Goal: Transaction & Acquisition: Obtain resource

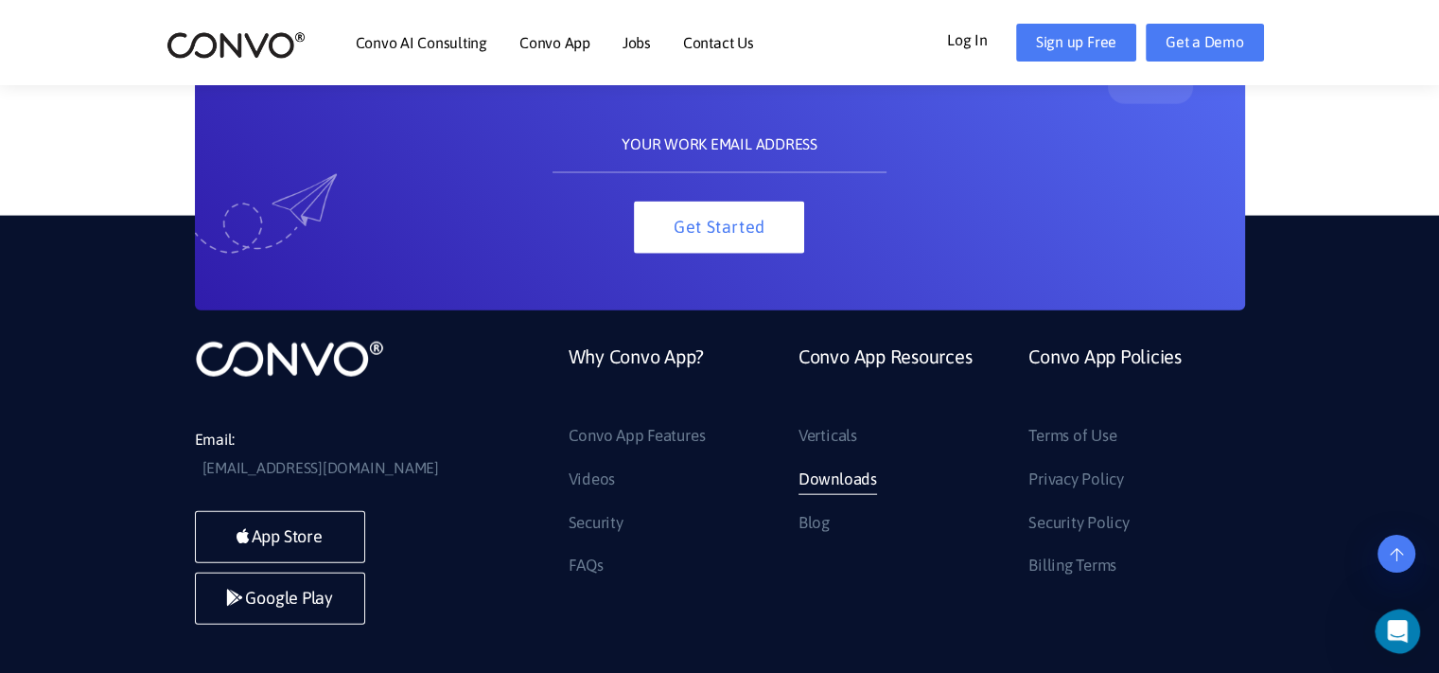
scroll to position [4232, 0]
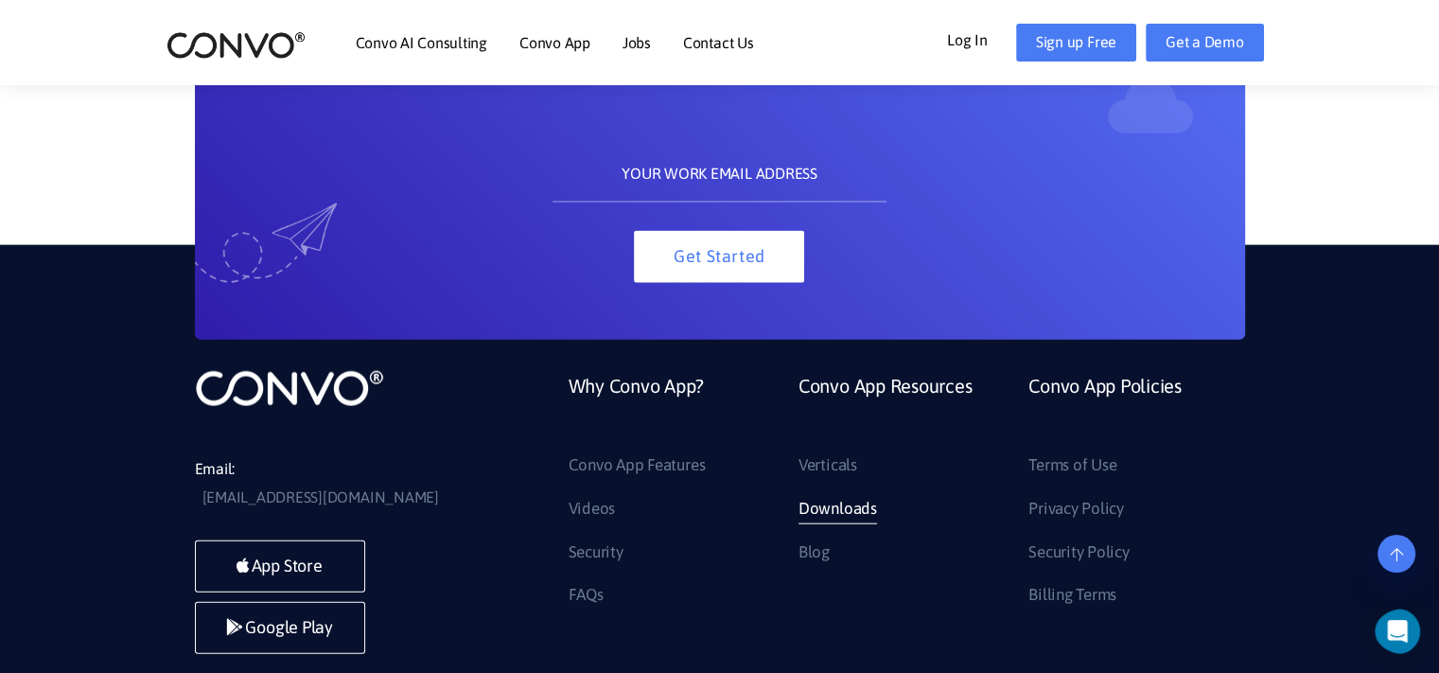
click at [860, 516] on link "Downloads" at bounding box center [838, 509] width 79 height 30
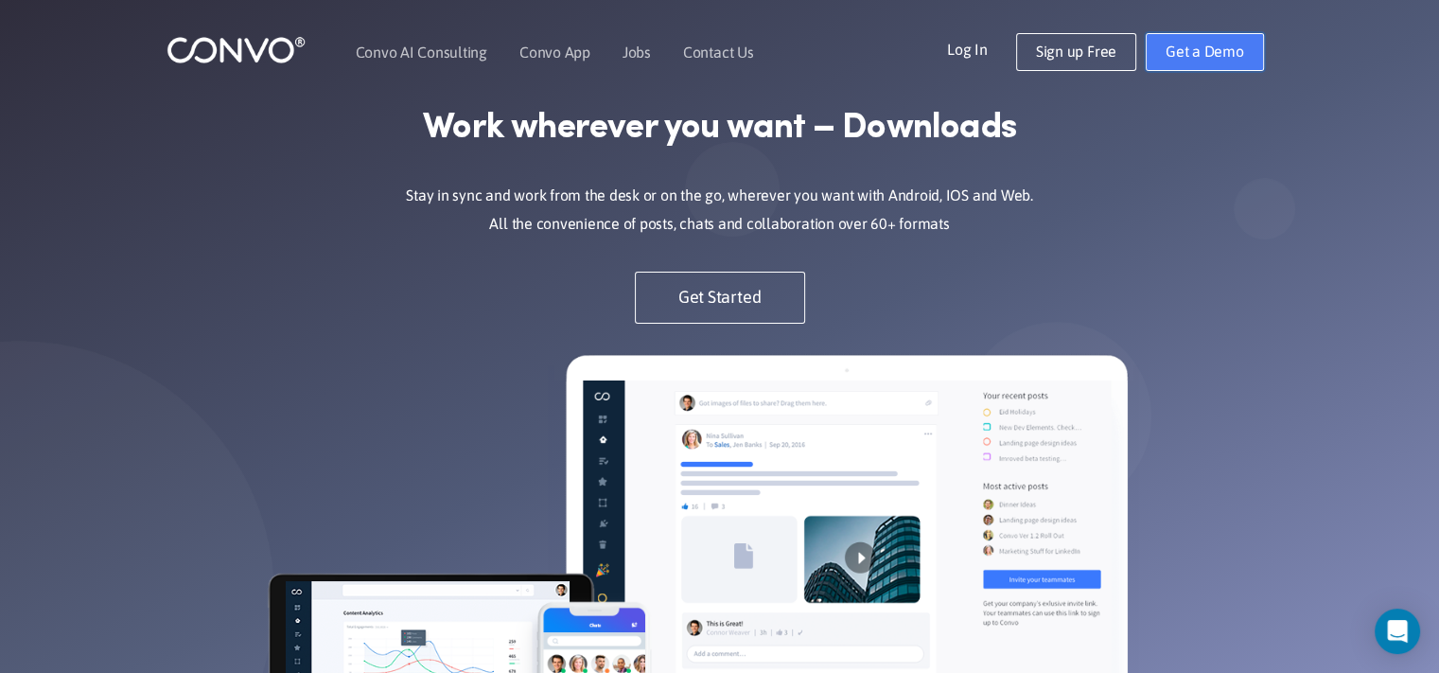
click at [1190, 51] on link "Get a Demo" at bounding box center [1205, 52] width 118 height 38
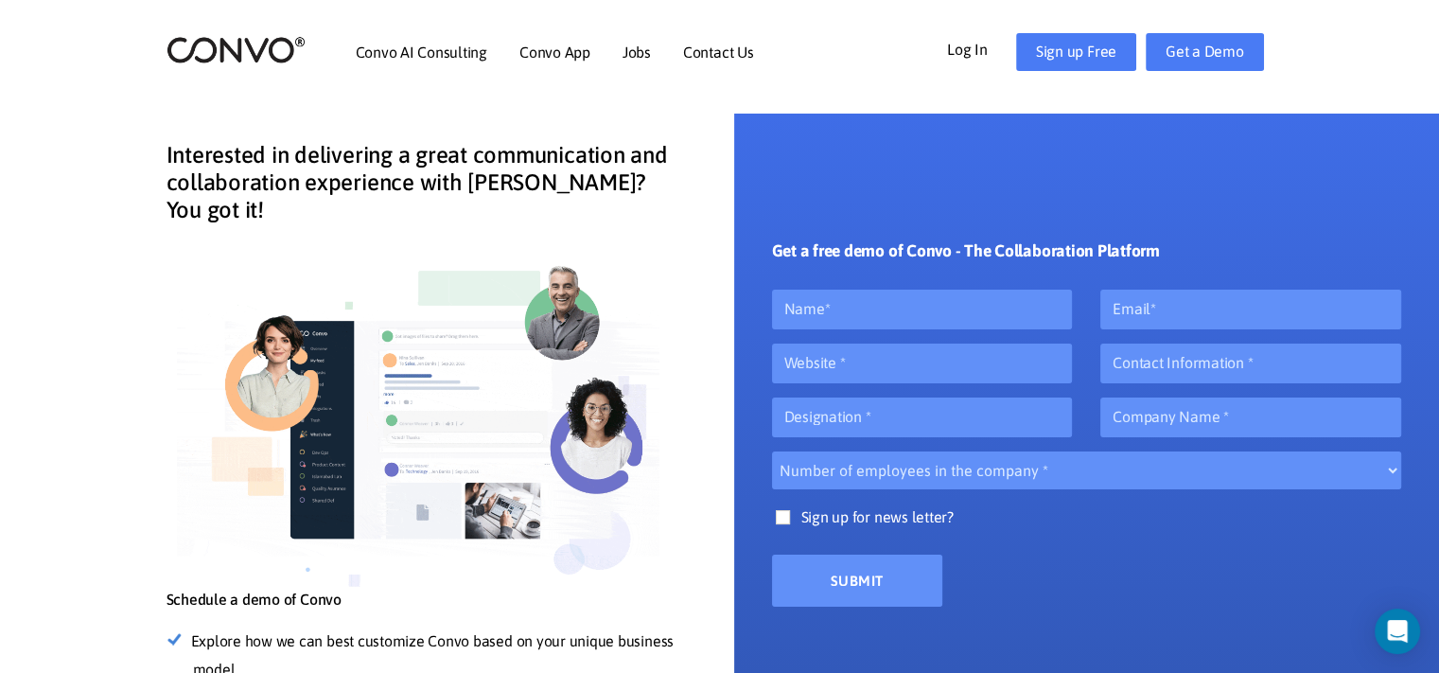
click at [985, 51] on link "Log In" at bounding box center [981, 48] width 69 height 30
